Goal: Communication & Community: Answer question/provide support

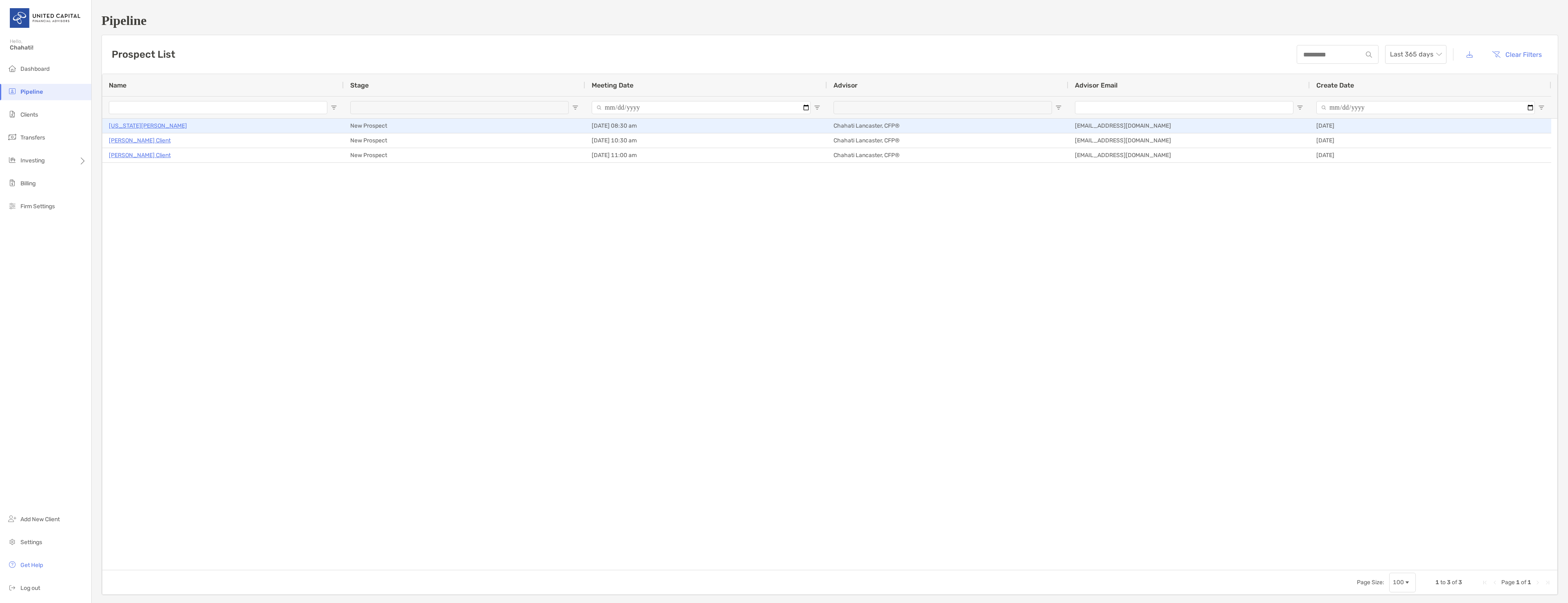
click at [135, 127] on p "[US_STATE][PERSON_NAME]" at bounding box center [148, 125] width 78 height 10
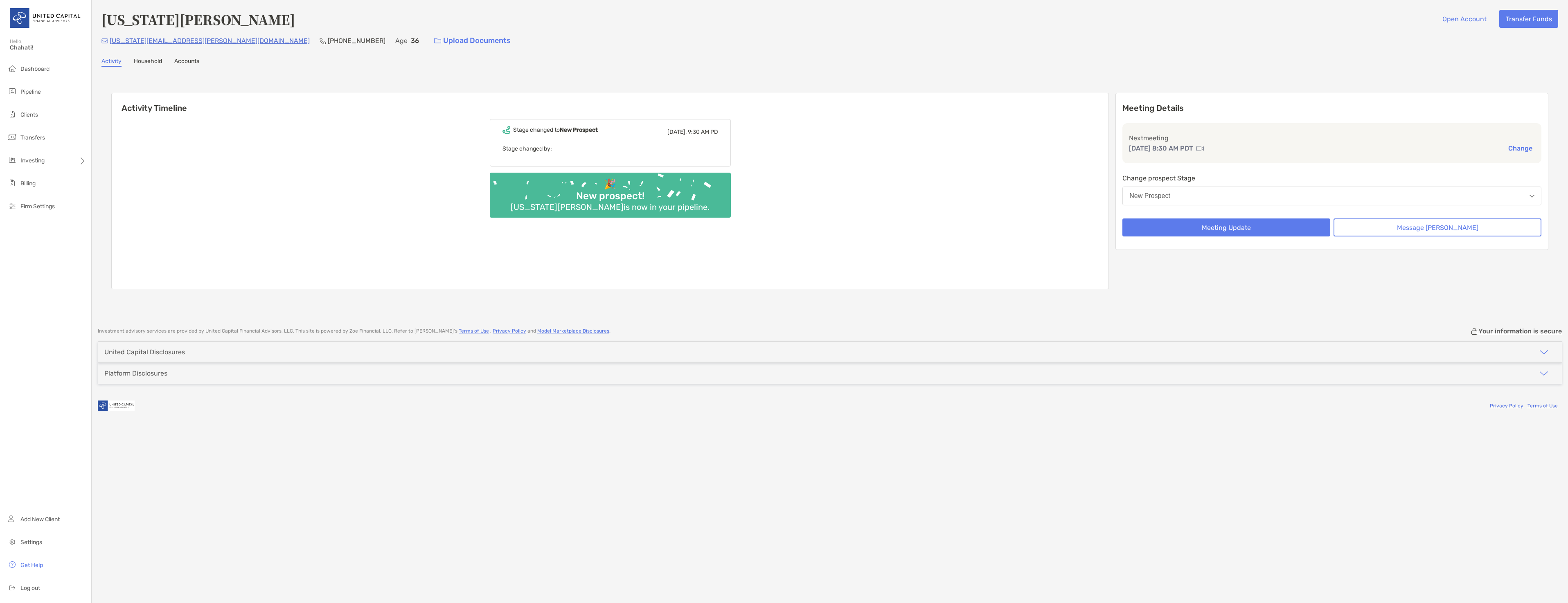
click at [1205, 193] on button "New Prospect" at bounding box center [1332, 196] width 419 height 19
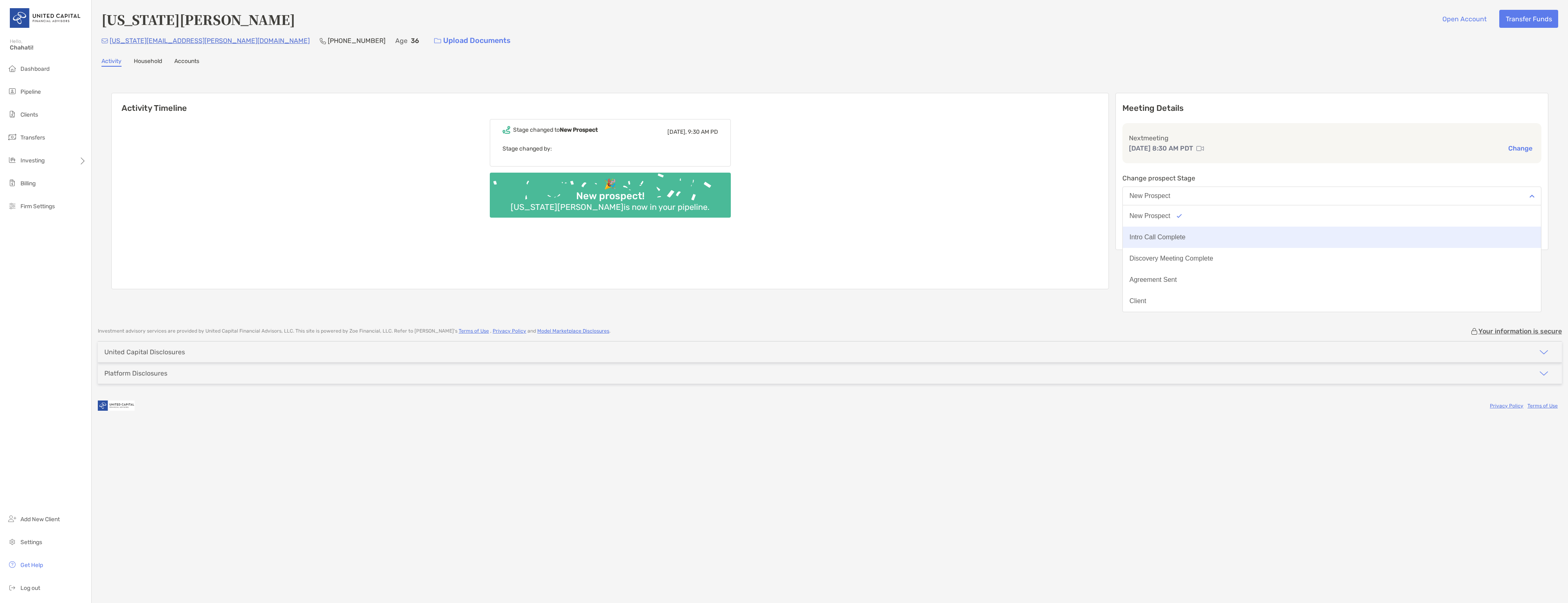
click at [1185, 236] on div "Intro Call Complete" at bounding box center [1157, 237] width 56 height 7
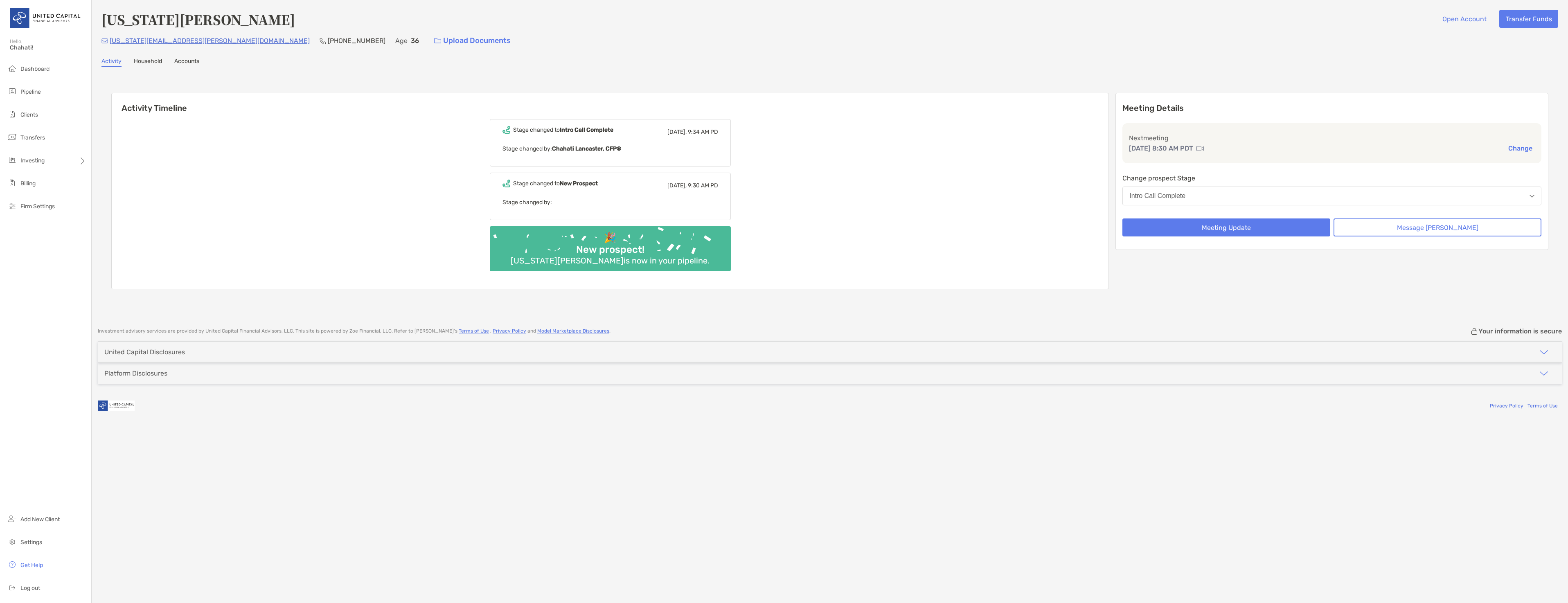
click at [148, 63] on link "Household" at bounding box center [148, 62] width 28 height 9
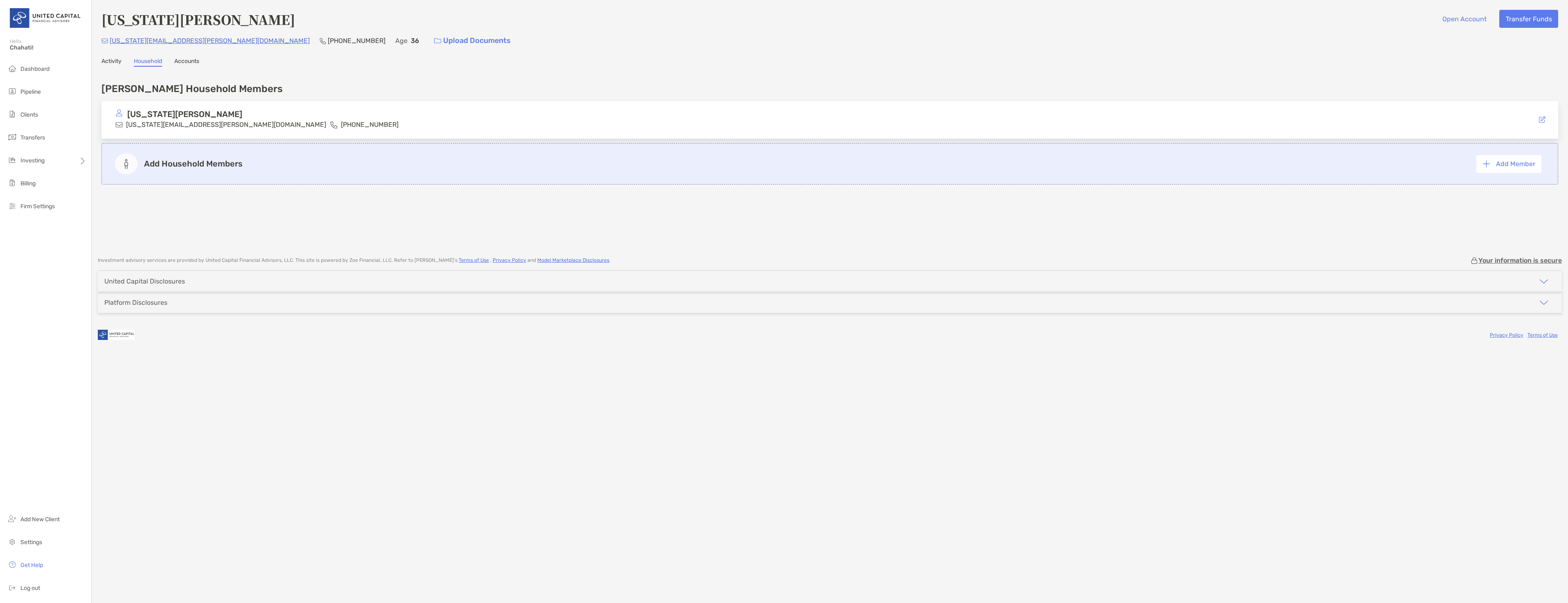
click at [190, 64] on link "Accounts" at bounding box center [186, 62] width 25 height 9
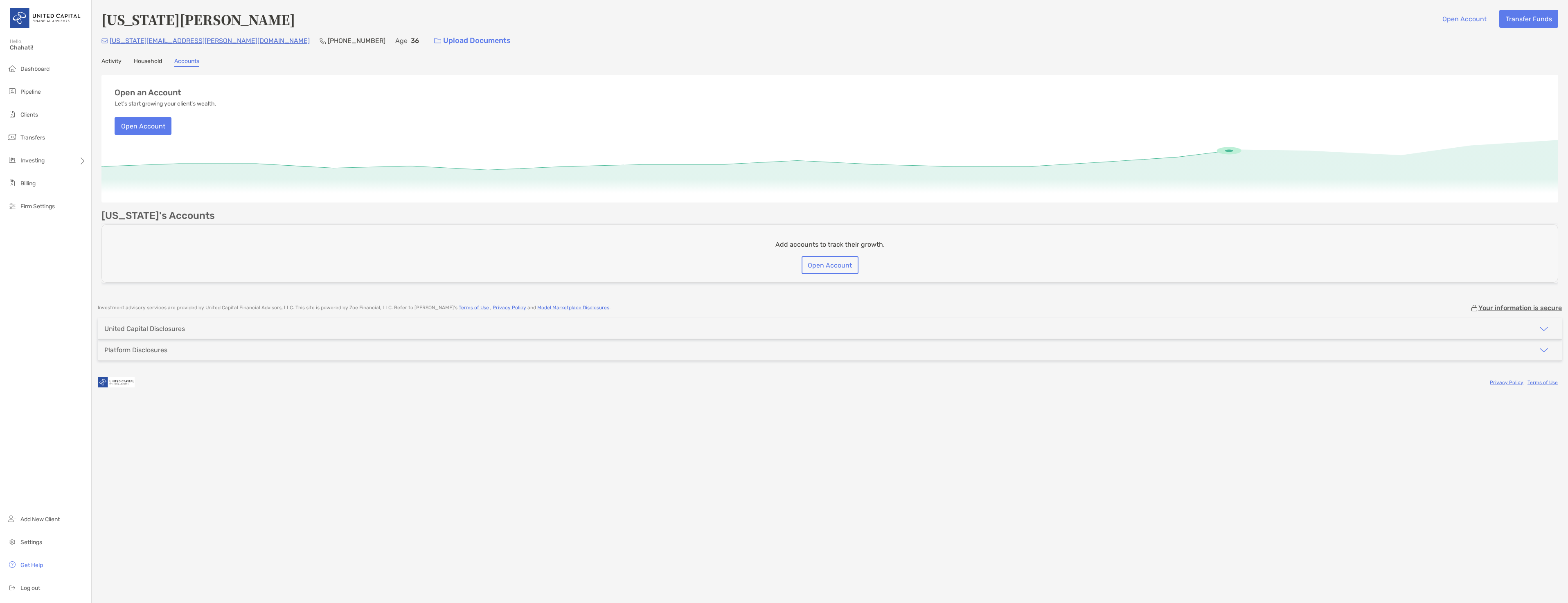
click at [158, 332] on div "United Capital Disclosures" at bounding box center [144, 329] width 80 height 8
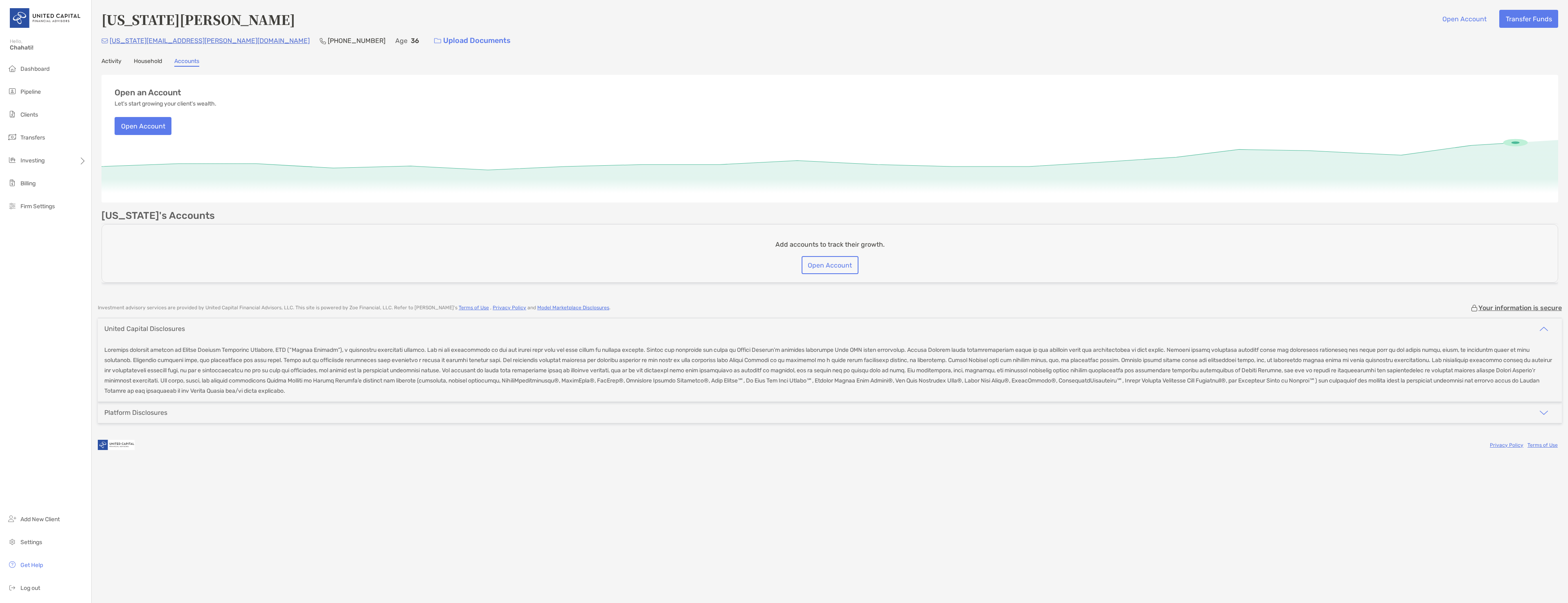
click at [144, 411] on div "Platform Disclosures" at bounding box center [136, 413] width 63 height 8
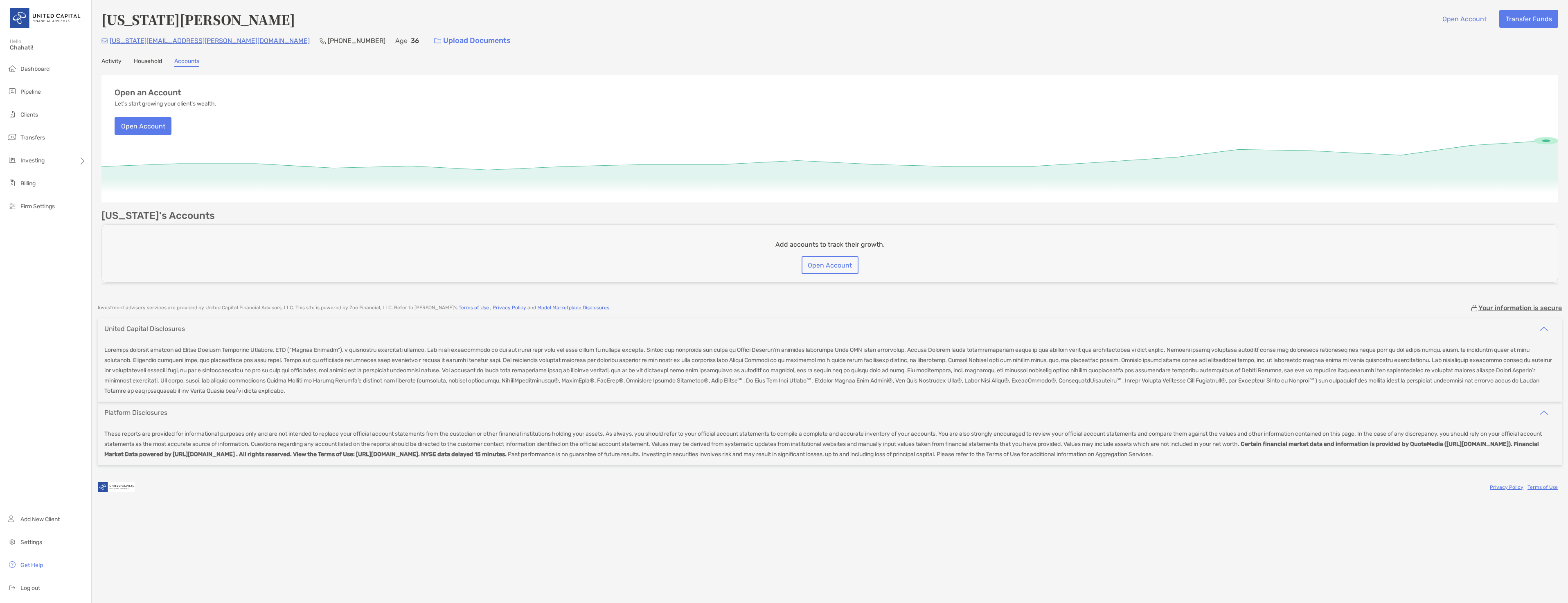
click at [147, 60] on link "Household" at bounding box center [148, 62] width 28 height 9
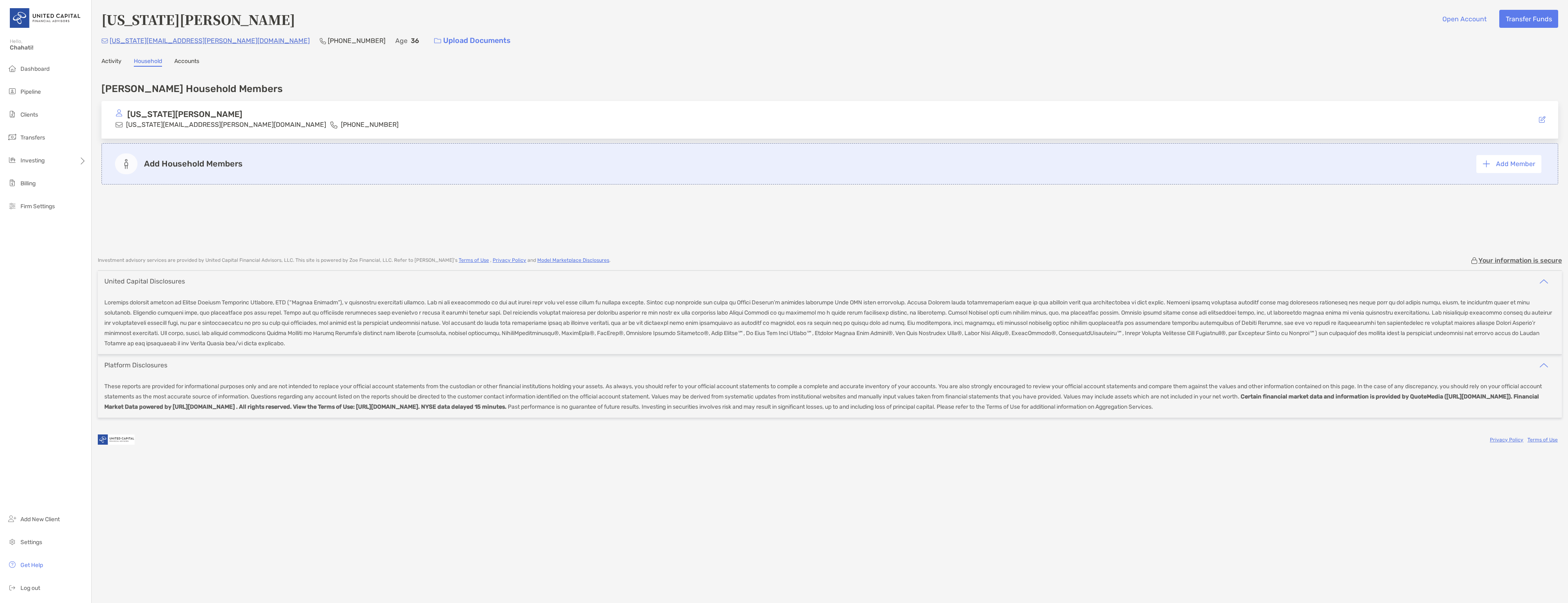
click at [115, 62] on link "Activity" at bounding box center [111, 62] width 20 height 9
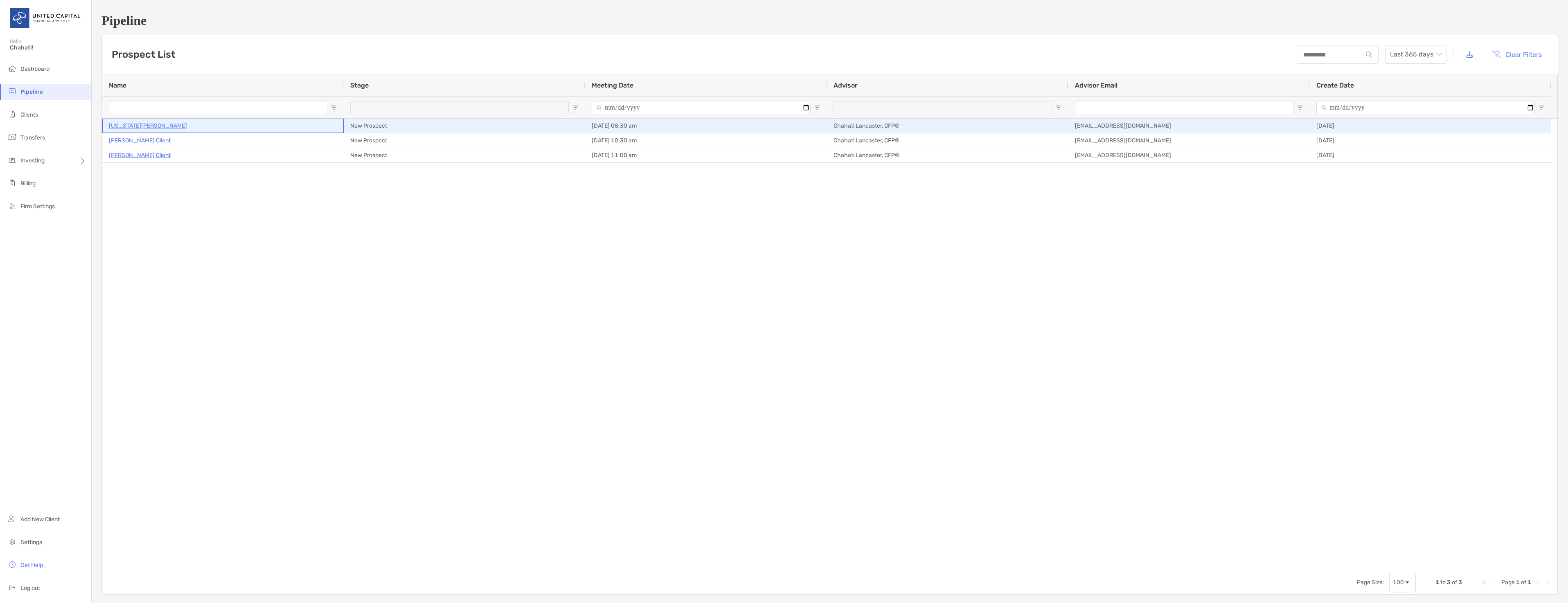
click at [113, 126] on p "[US_STATE][PERSON_NAME]" at bounding box center [148, 125] width 78 height 10
click at [135, 124] on p "[US_STATE][PERSON_NAME]" at bounding box center [148, 125] width 78 height 10
click at [124, 124] on p "[US_STATE][PERSON_NAME]" at bounding box center [148, 125] width 78 height 10
click at [128, 122] on p "[US_STATE][PERSON_NAME]" at bounding box center [148, 125] width 78 height 10
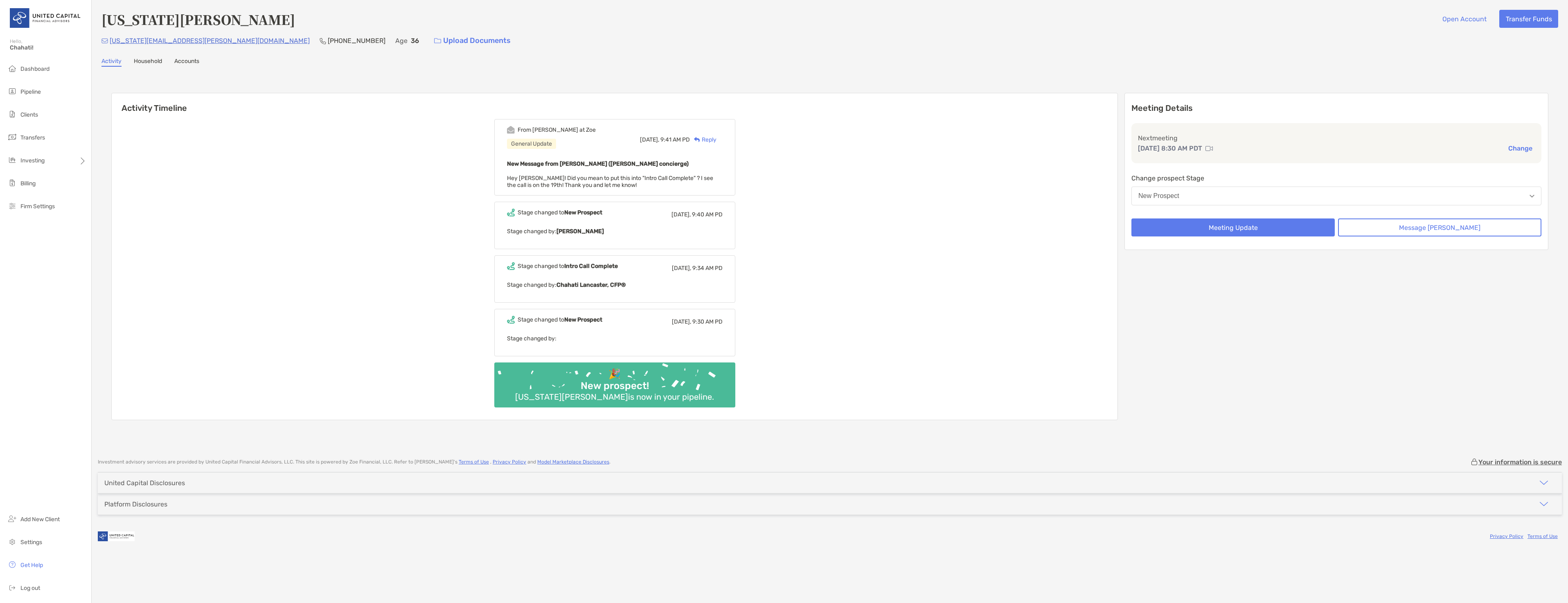
click at [1219, 193] on button "New Prospect" at bounding box center [1337, 196] width 410 height 19
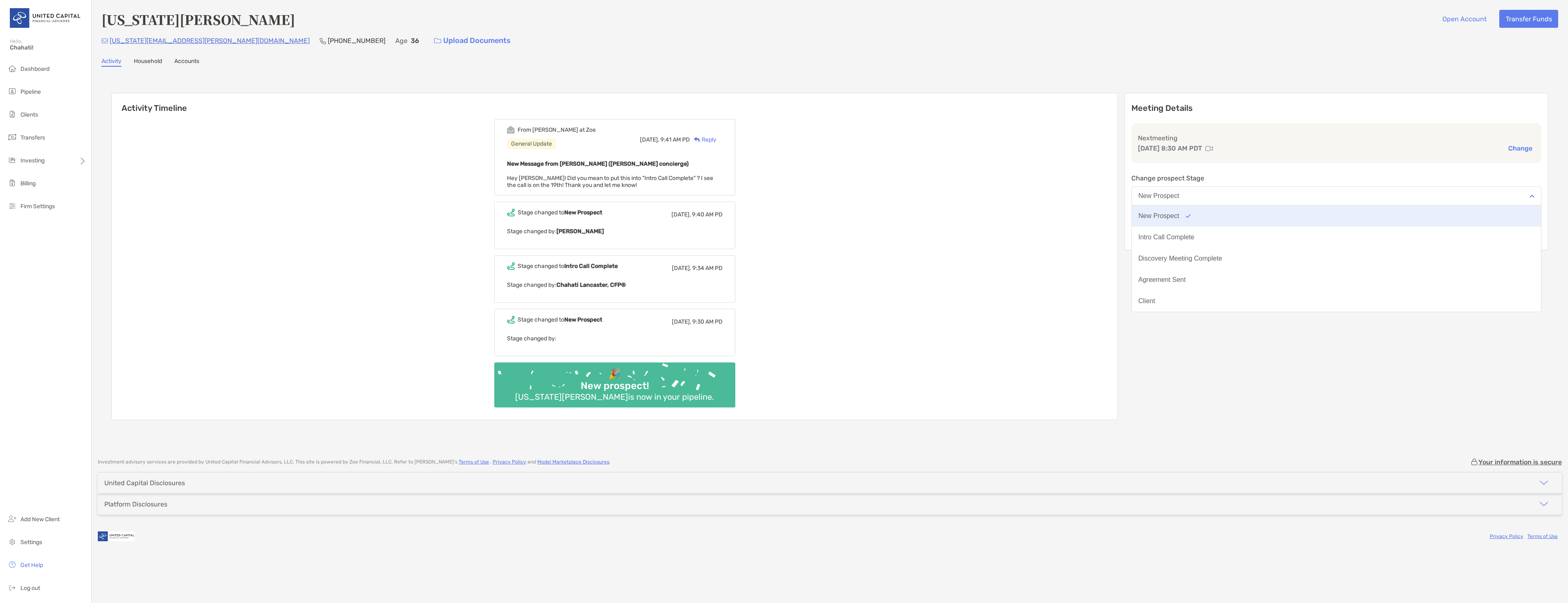
click at [1216, 213] on button "New Prospect" at bounding box center [1336, 215] width 409 height 21
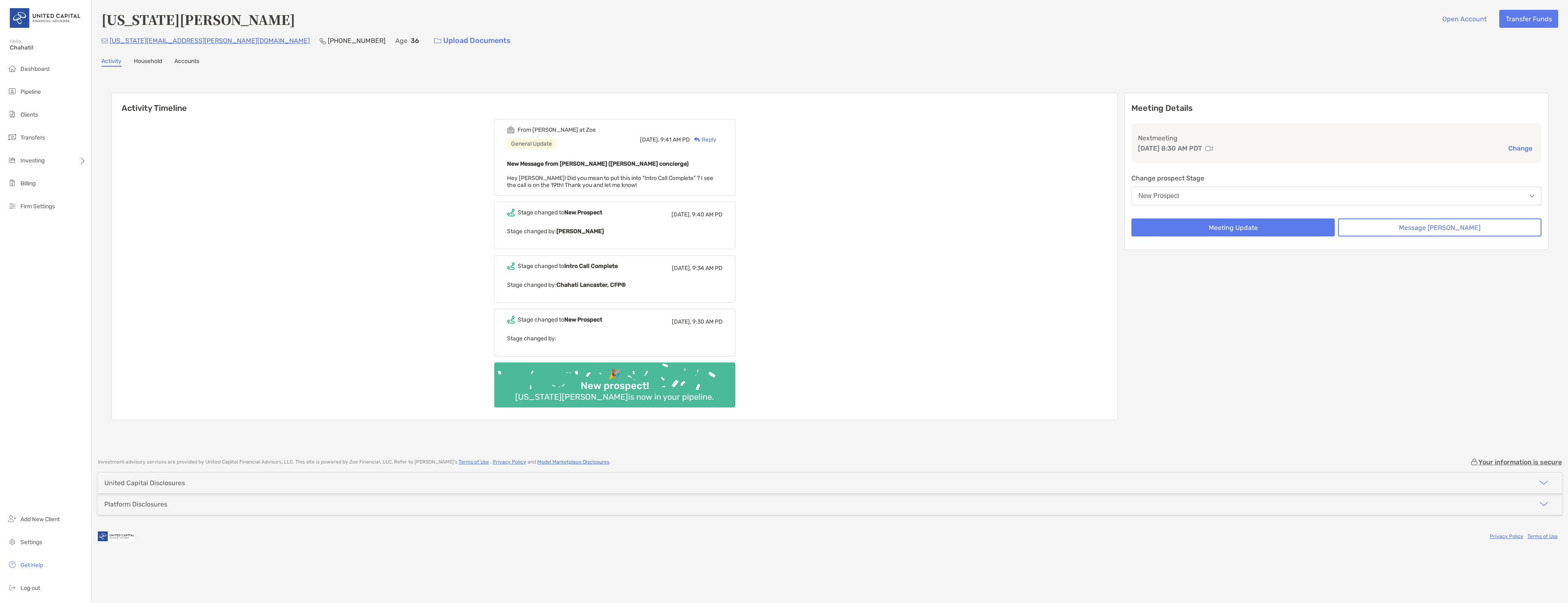
click at [1504, 193] on button "New Prospect" at bounding box center [1337, 196] width 410 height 19
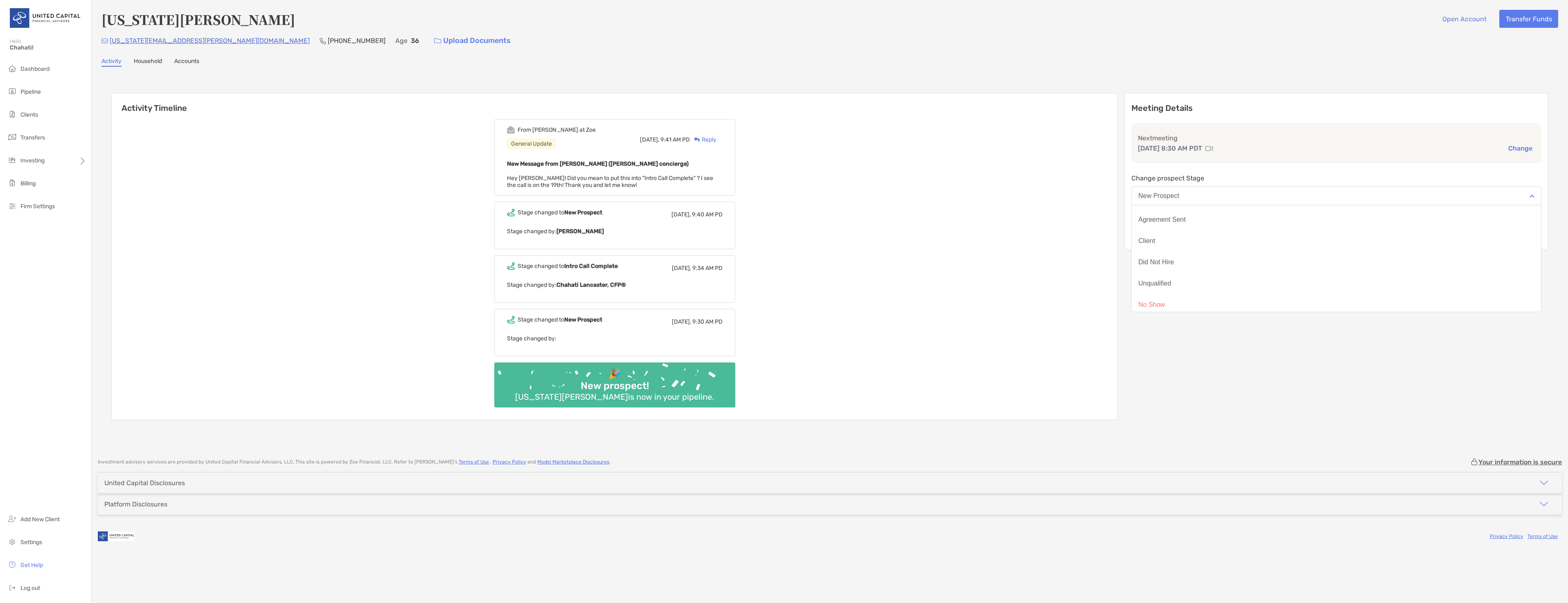
scroll to position [64, 0]
click at [1224, 416] on div "Meeting Details Next meeting Sep 19, 8:30 AM PDT Change Change prospect Stage N…" at bounding box center [1336, 257] width 424 height 327
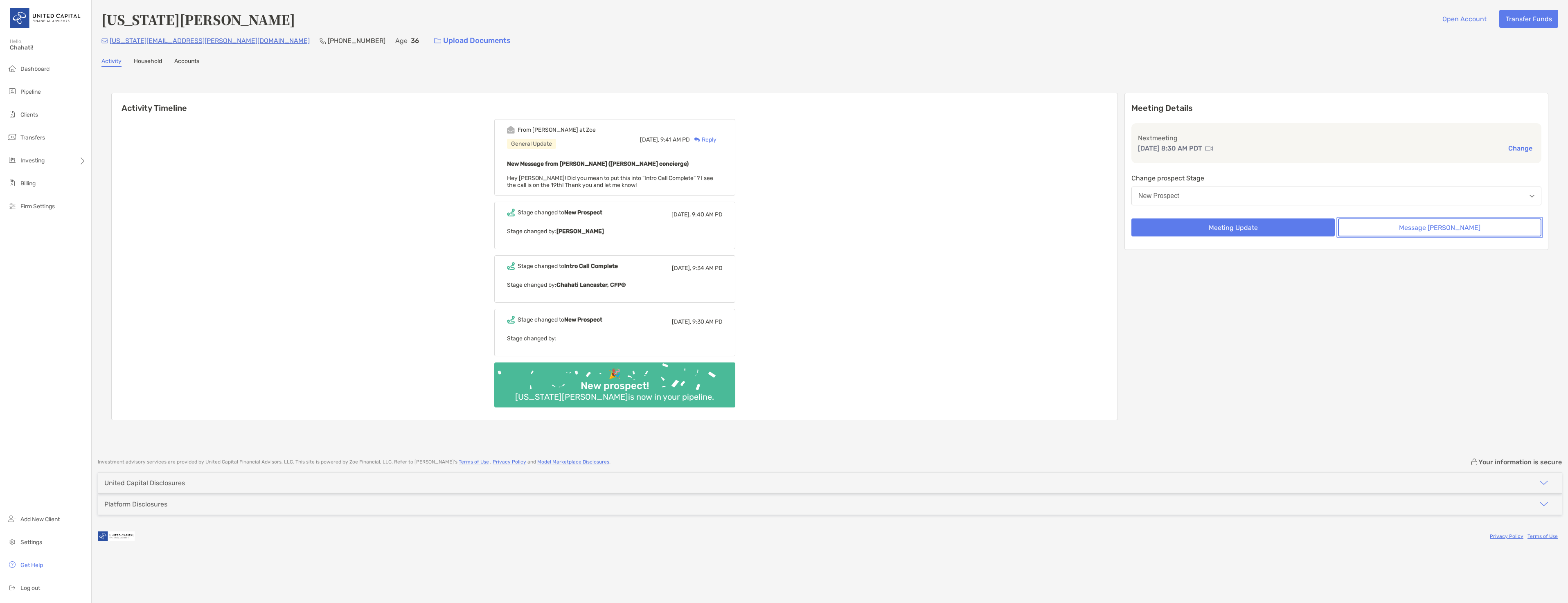
click at [1432, 231] on button "Message [PERSON_NAME]" at bounding box center [1440, 228] width 203 height 18
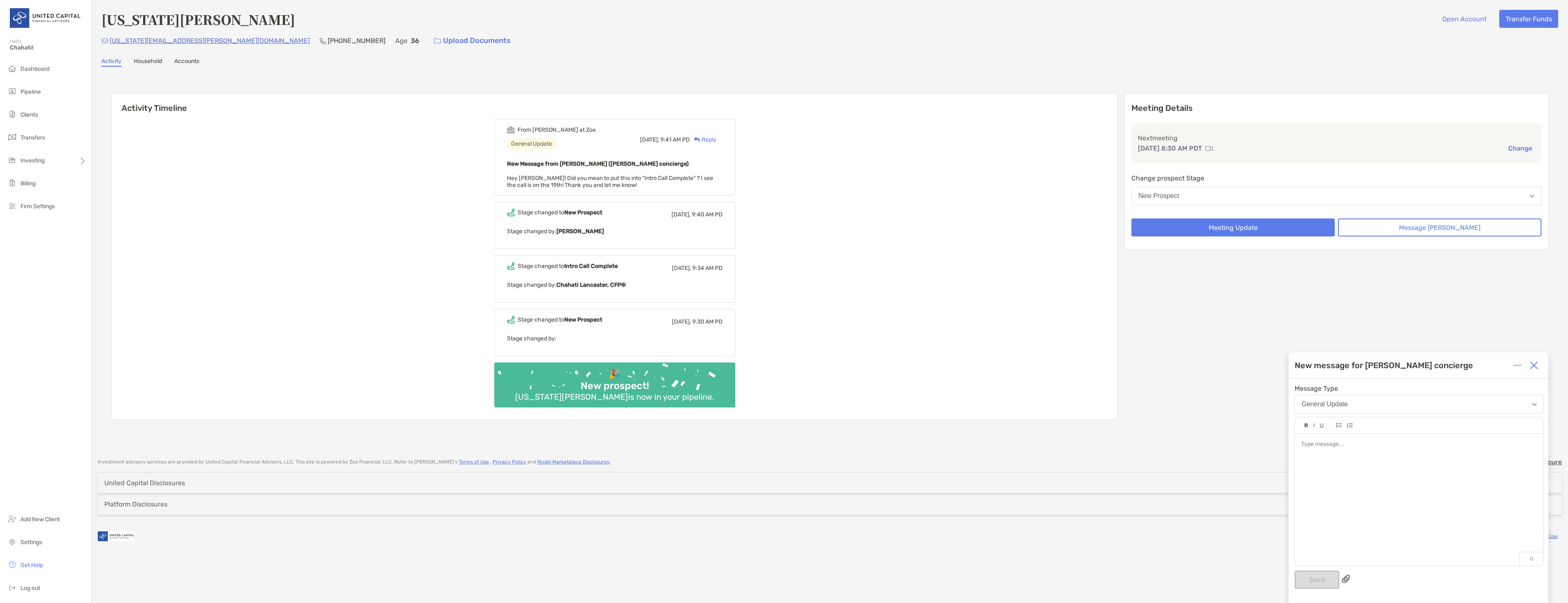
click at [1360, 404] on button "General Update" at bounding box center [1419, 404] width 249 height 19
click at [1345, 319] on div "Meeting Details Next meeting Sep 19, 8:30 AM PDT Change Change prospect Stage N…" at bounding box center [1336, 257] width 424 height 327
click at [1533, 364] on img at bounding box center [1533, 365] width 8 height 8
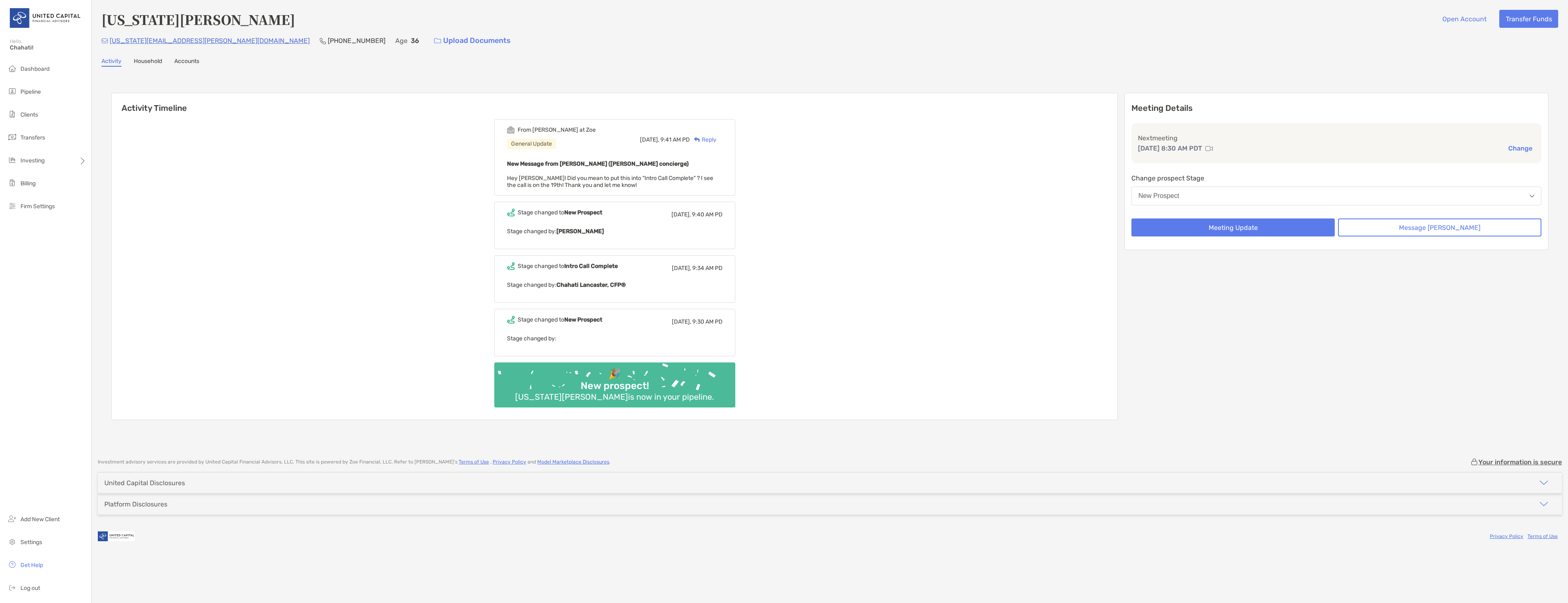
click at [716, 140] on div "Reply" at bounding box center [703, 140] width 27 height 9
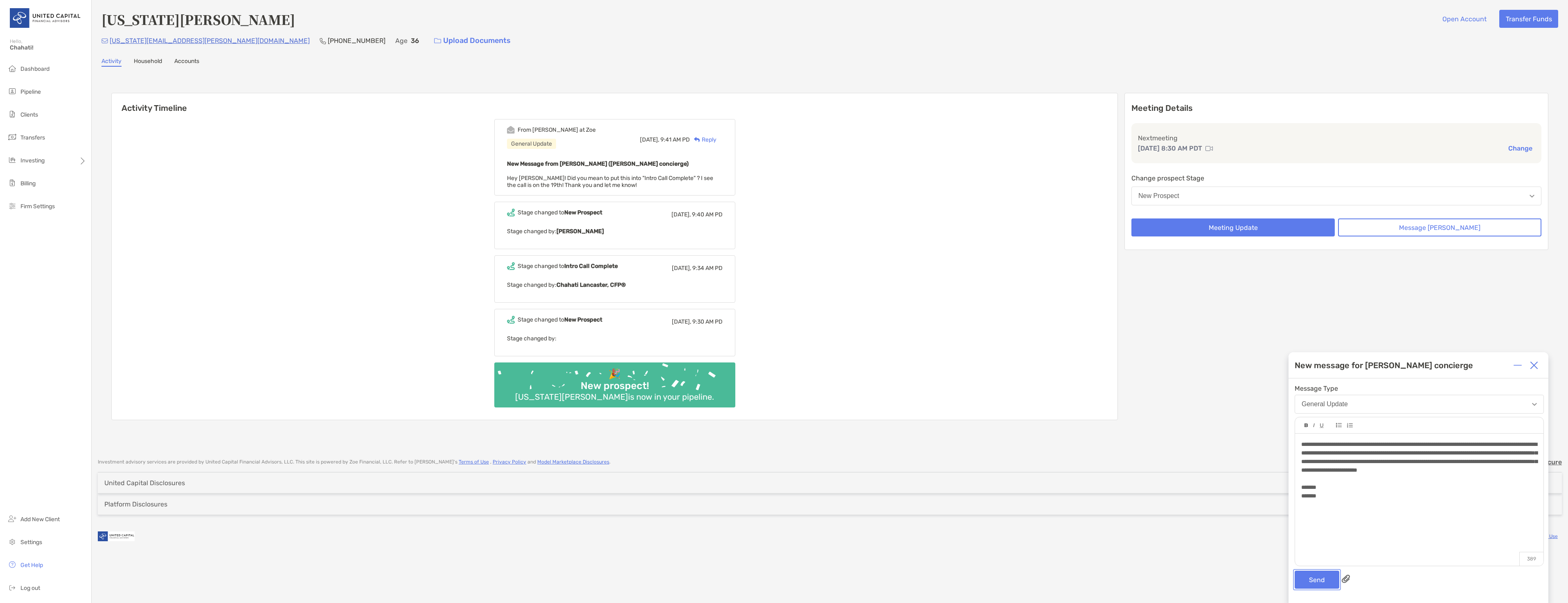
click at [1317, 580] on button "Send" at bounding box center [1317, 580] width 44 height 18
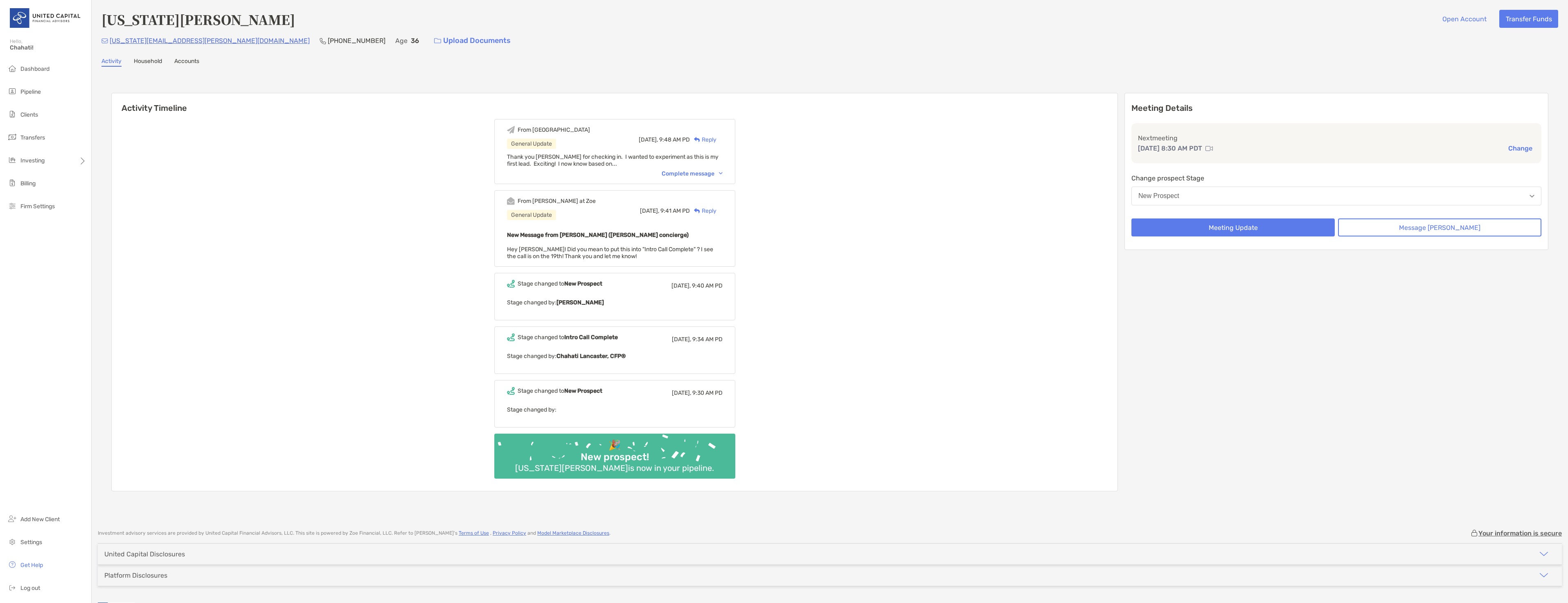
click at [695, 175] on div "Complete message" at bounding box center [692, 173] width 61 height 7
click at [696, 170] on div "Complete message" at bounding box center [692, 173] width 61 height 7
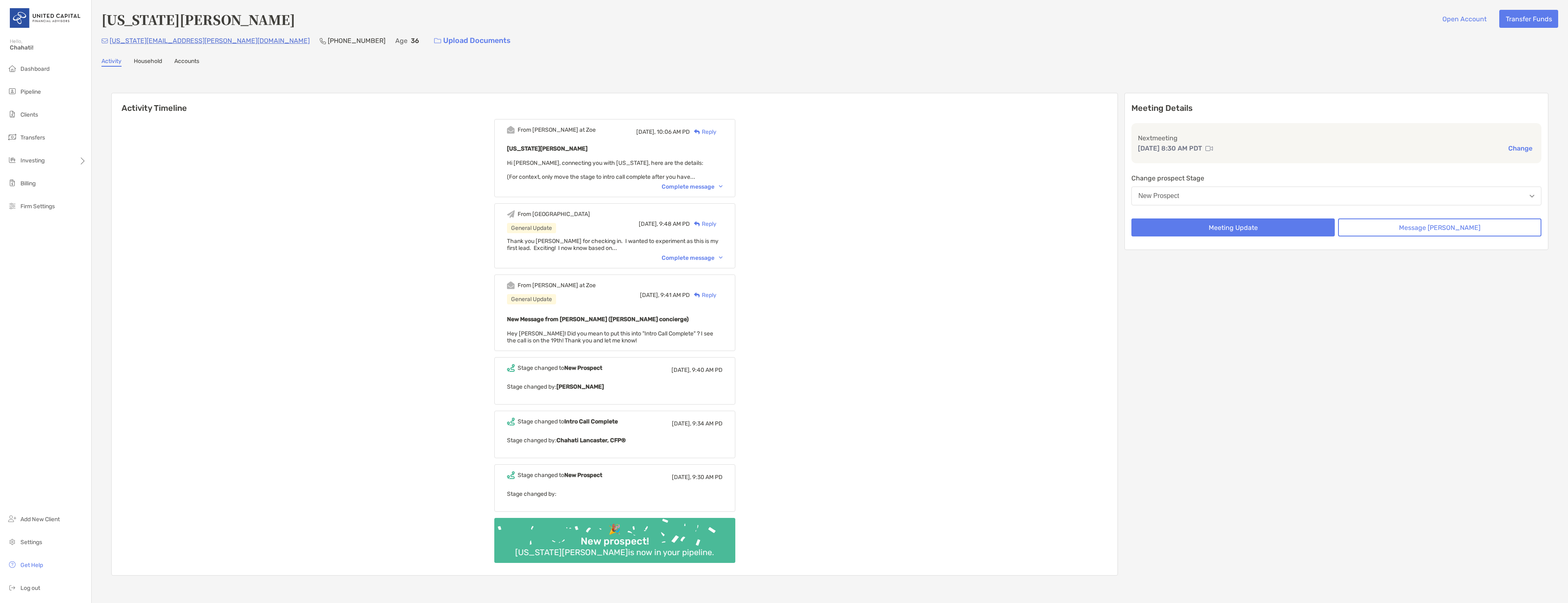
click at [696, 185] on div "Complete message" at bounding box center [692, 186] width 61 height 7
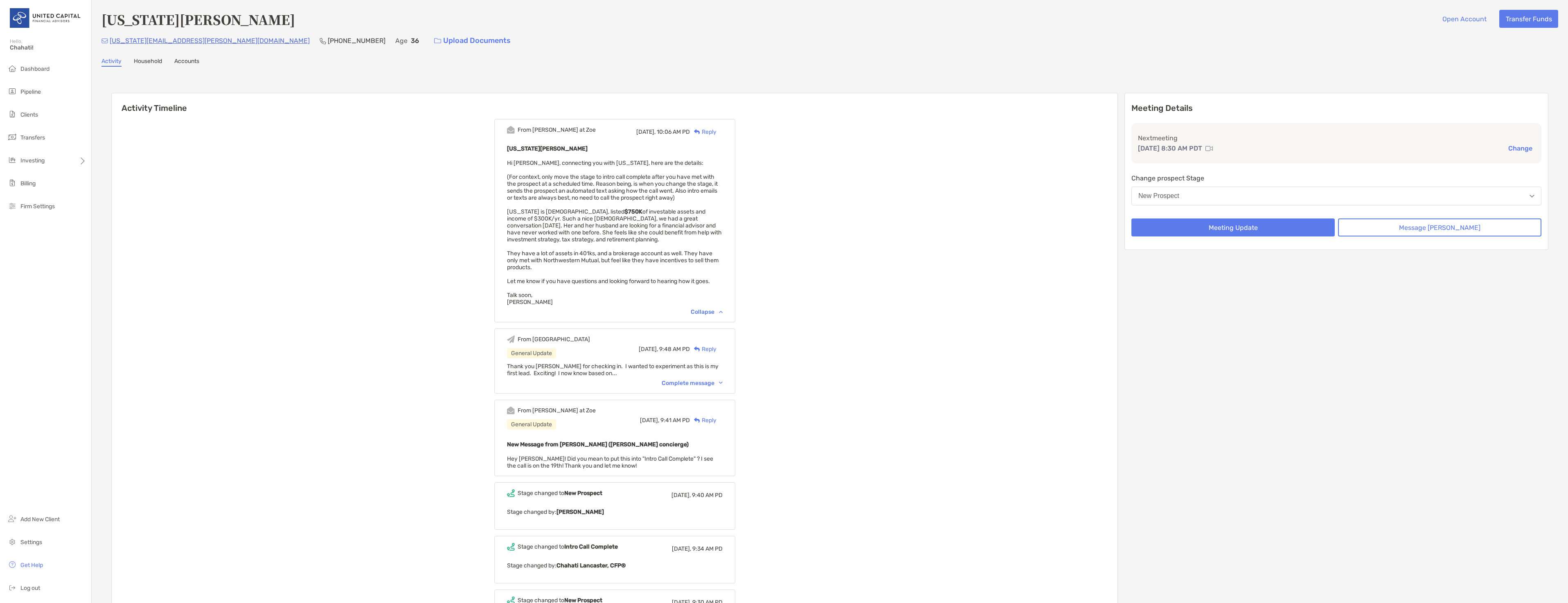
click at [716, 133] on div "Reply" at bounding box center [703, 132] width 27 height 9
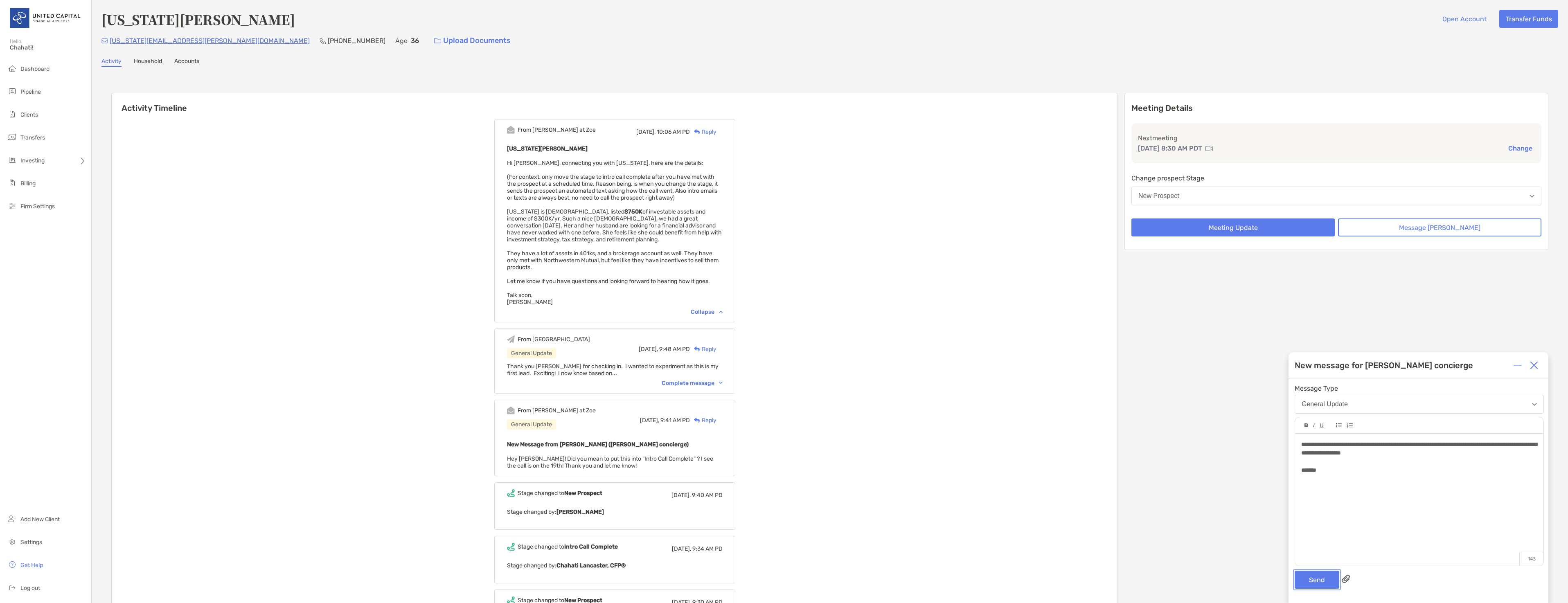
click at [1316, 583] on button "Send" at bounding box center [1317, 580] width 44 height 18
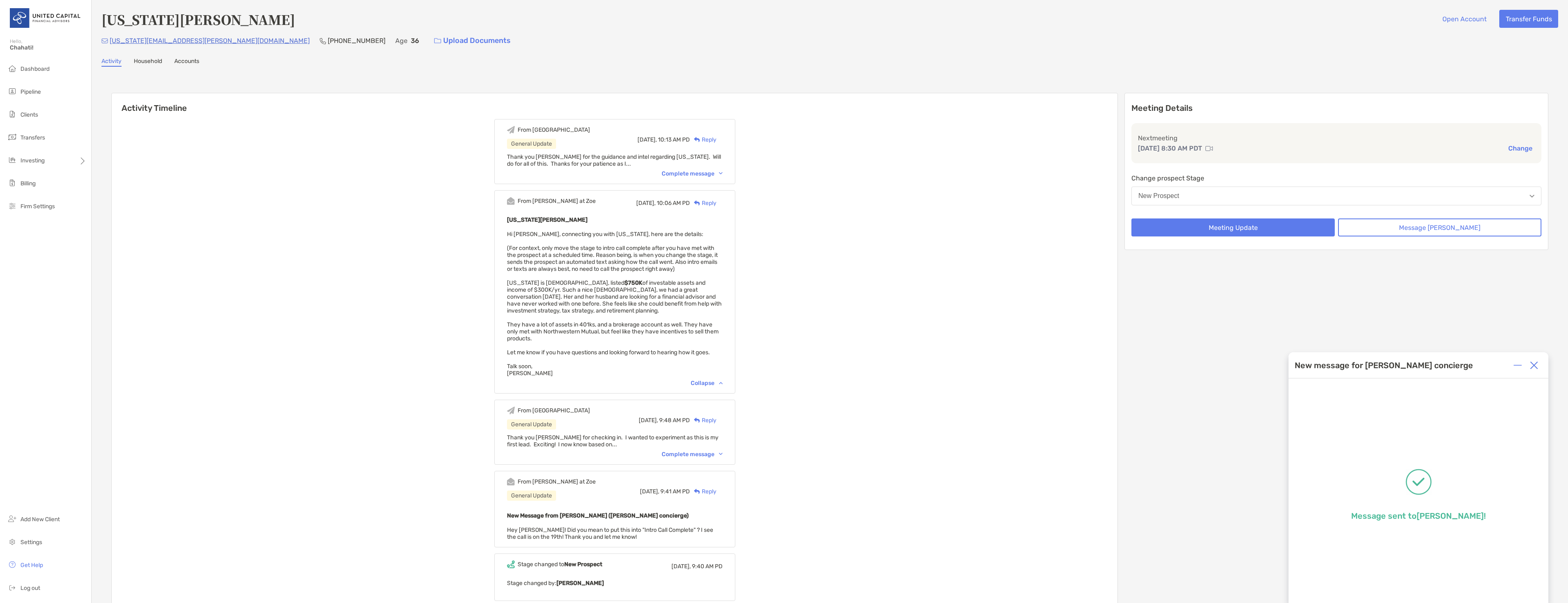
click at [1245, 197] on button "New Prospect" at bounding box center [1337, 196] width 410 height 19
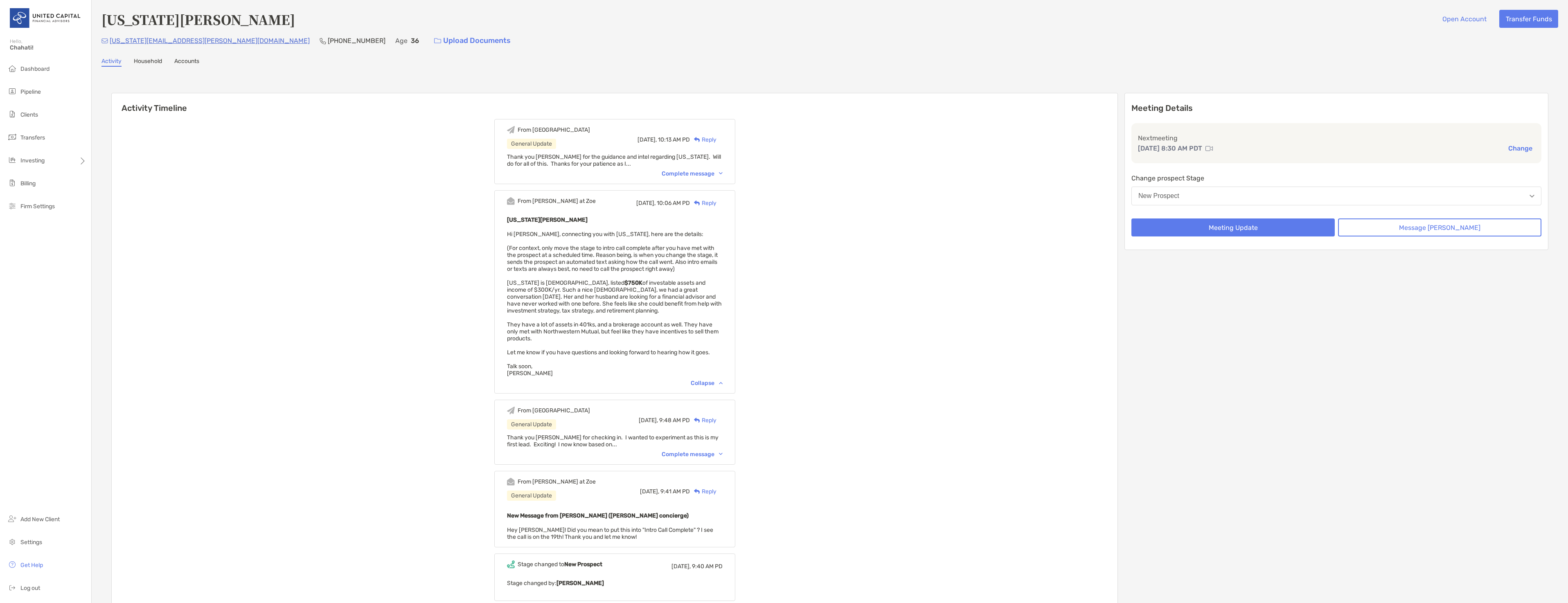
click at [971, 151] on div "From Chahati General Update Today, 10:13 AM PD Reply Thank you Paul for the gui…" at bounding box center [615, 442] width 1006 height 658
drag, startPoint x: 197, startPoint y: 40, endPoint x: 110, endPoint y: 43, distance: 87.1
click at [110, 43] on div "georgia.duffield@gmail.com (734) 645-0477 Age 36 Upload Documents" at bounding box center [830, 40] width 1457 height 18
copy p "[US_STATE][EMAIL_ADDRESS][PERSON_NAME][DOMAIN_NAME]"
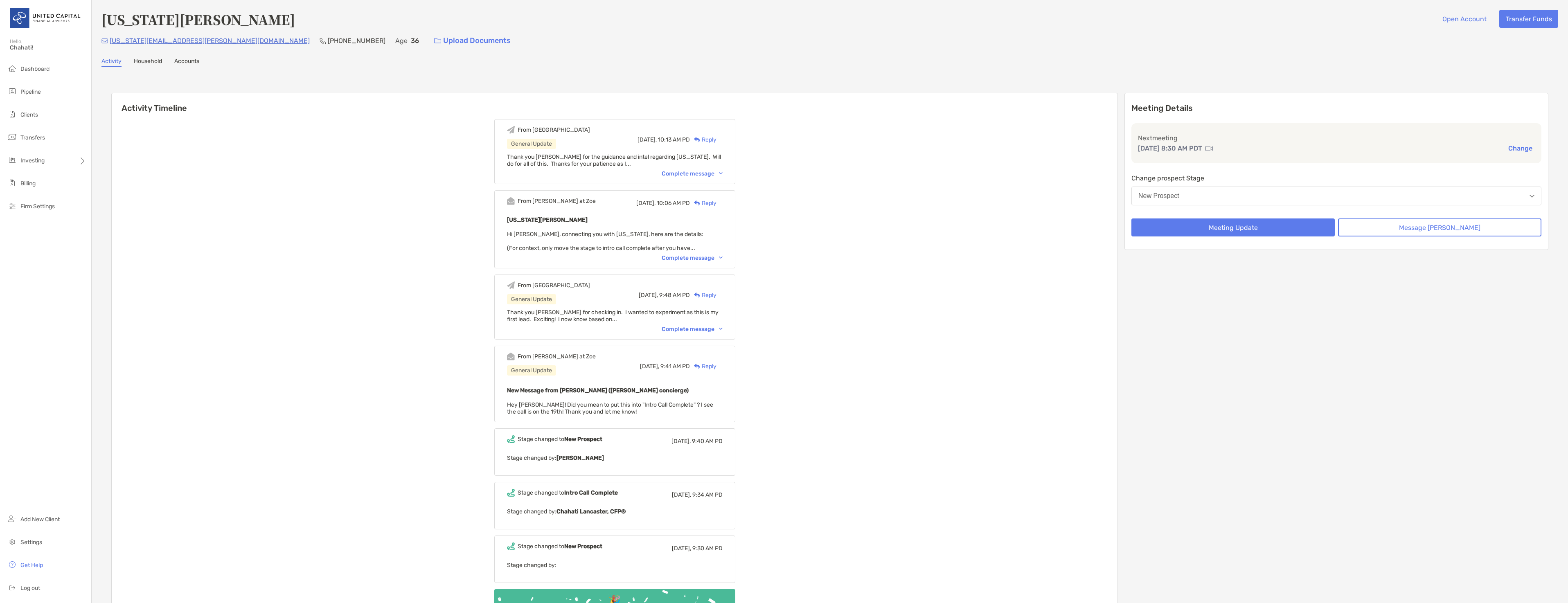
click at [716, 140] on div "Reply" at bounding box center [703, 140] width 27 height 9
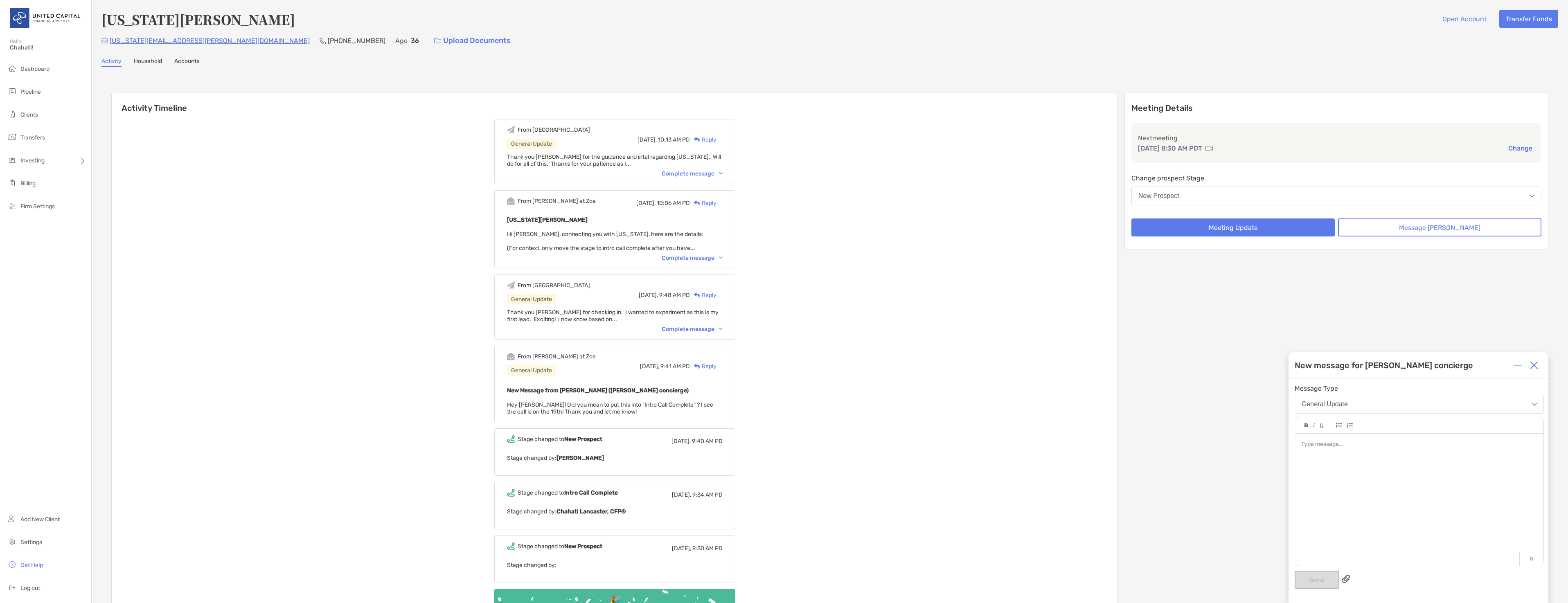
click at [1326, 469] on div at bounding box center [1419, 496] width 248 height 124
click at [1320, 578] on button "Send" at bounding box center [1317, 580] width 44 height 18
